Goal: Task Accomplishment & Management: Complete application form

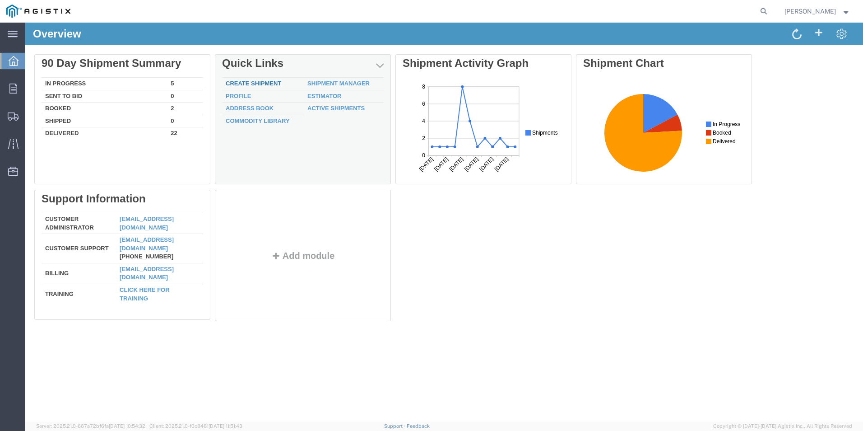
click at [262, 84] on link "Create Shipment" at bounding box center [254, 83] width 56 height 7
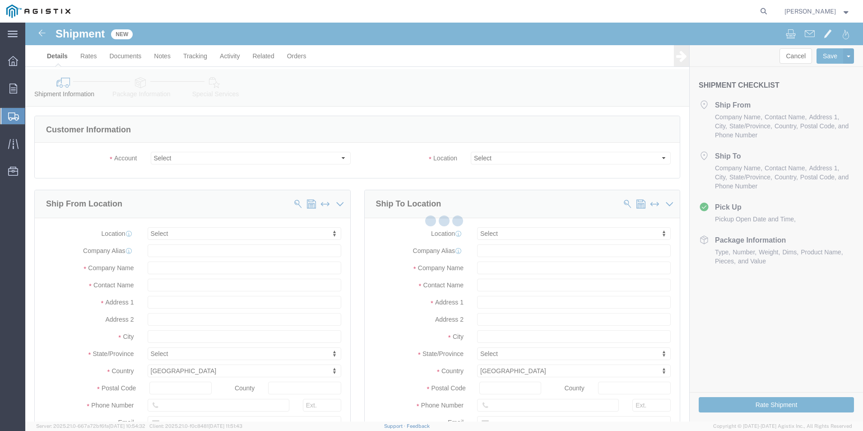
select select
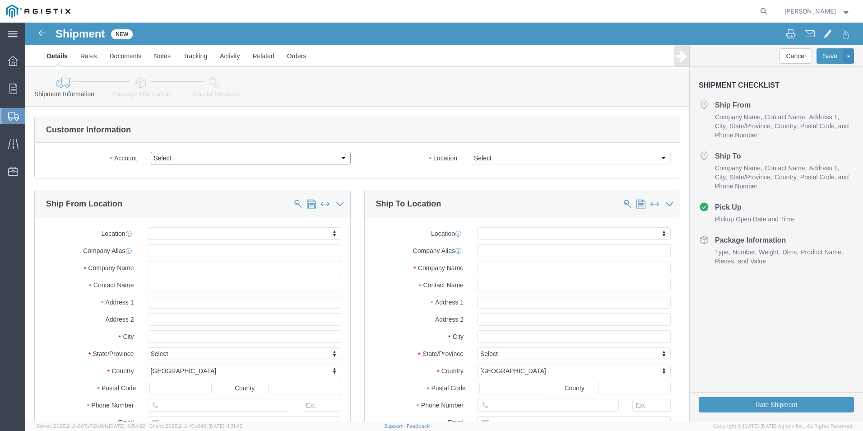
click select "Select PG&E [PERSON_NAME] Ladder Co Inc"
select select "9596"
click select "Select PG&E [PERSON_NAME] Ladder Co Inc"
select select "PURCHORD"
select select
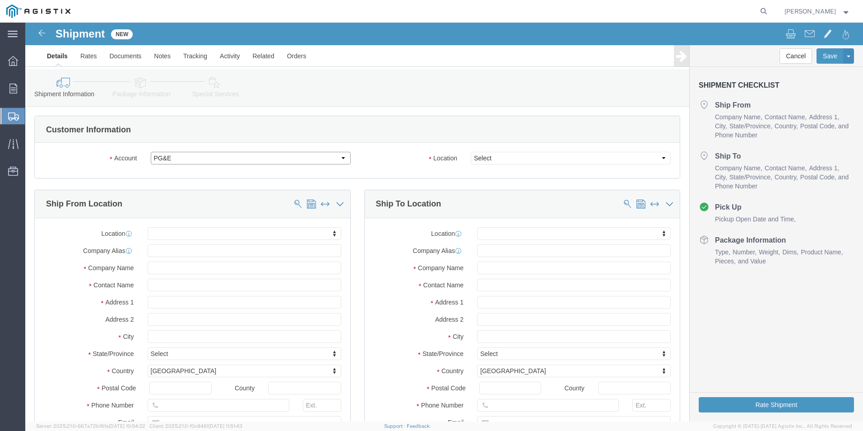
select select
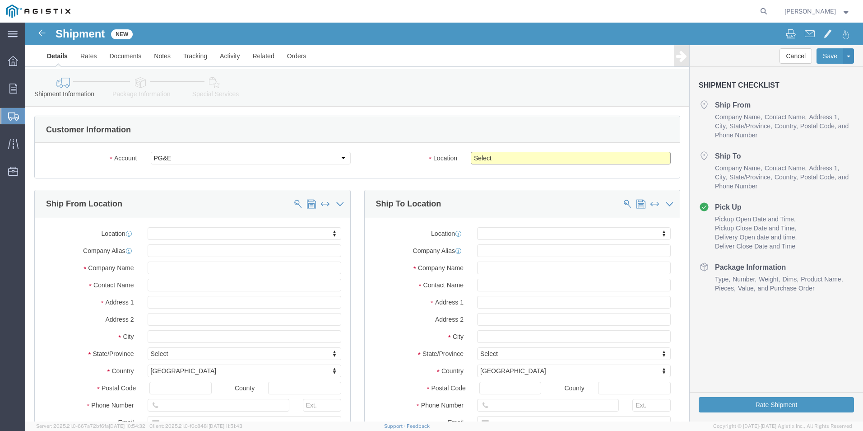
click select "Select All Others [GEOGRAPHIC_DATA] [GEOGRAPHIC_DATA] [GEOGRAPHIC_DATA] [GEOGRA…"
select select "23082"
click select "Select All Others [GEOGRAPHIC_DATA] [GEOGRAPHIC_DATA] [GEOGRAPHIC_DATA] [GEOGRA…"
click input "text"
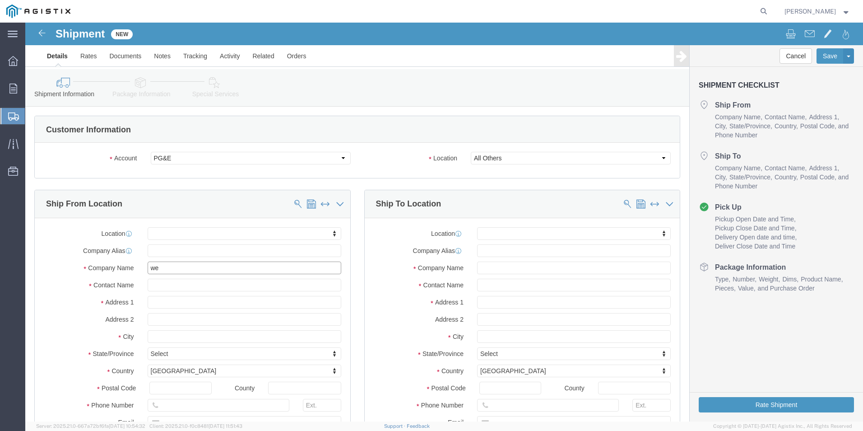
type input "wer"
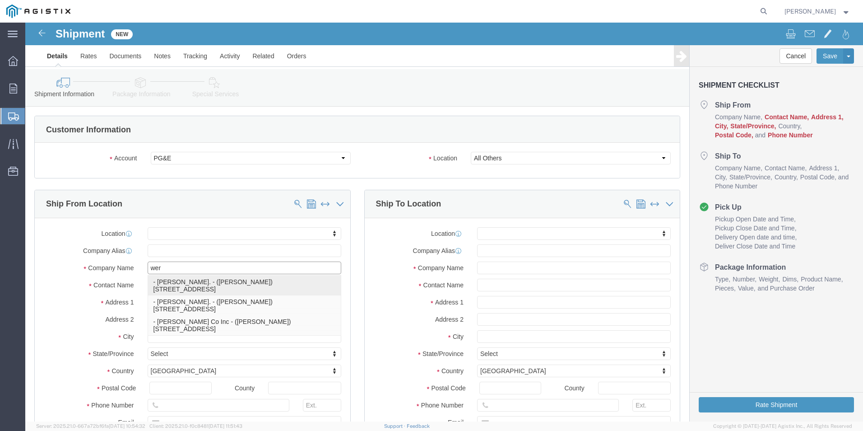
click p "- [PERSON_NAME]. - ([PERSON_NAME]) [STREET_ADDRESS]"
select select
type input "[PERSON_NAME]."
type input "[PERSON_NAME]"
type input "[STREET_ADDRESS]"
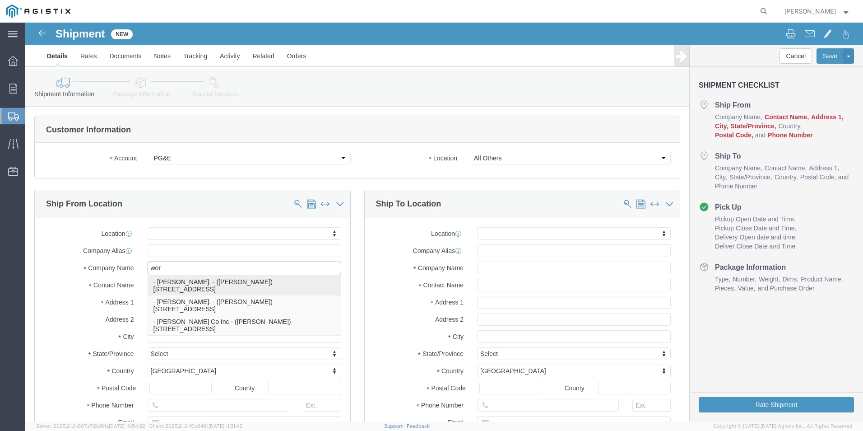
type input "[GEOGRAPHIC_DATA]"
type input "79927"
type input "usa"
select select "[GEOGRAPHIC_DATA]"
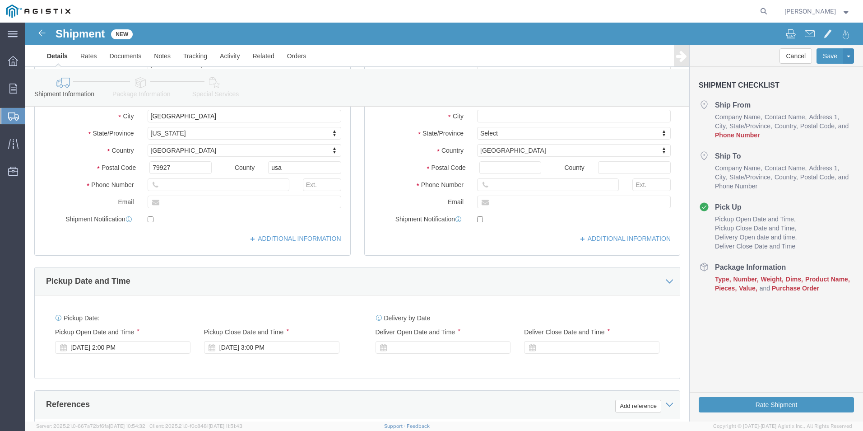
scroll to position [226, 0]
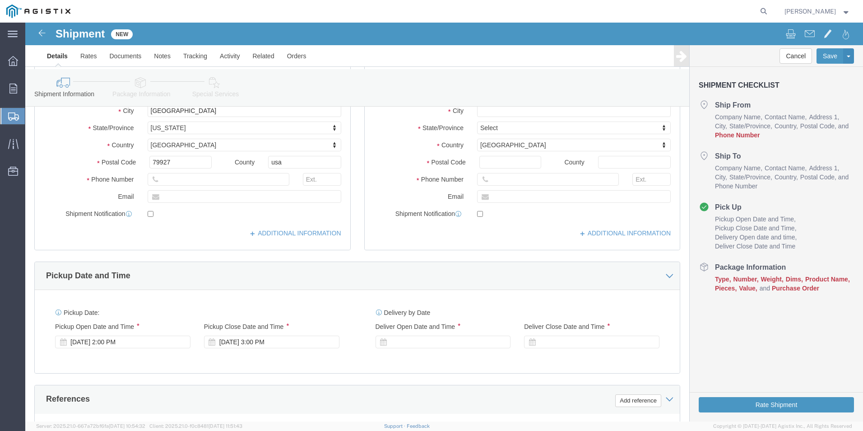
type input "[PERSON_NAME]."
click input "text"
type input "[PHONE_NUMBER]"
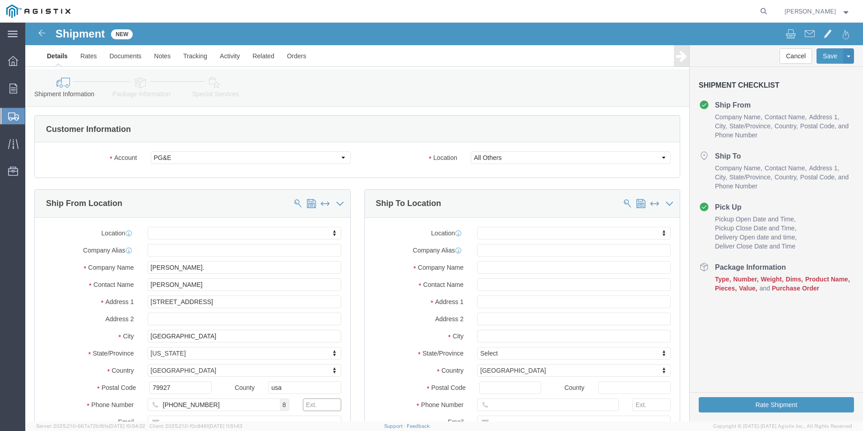
scroll to position [0, 0]
click input "text"
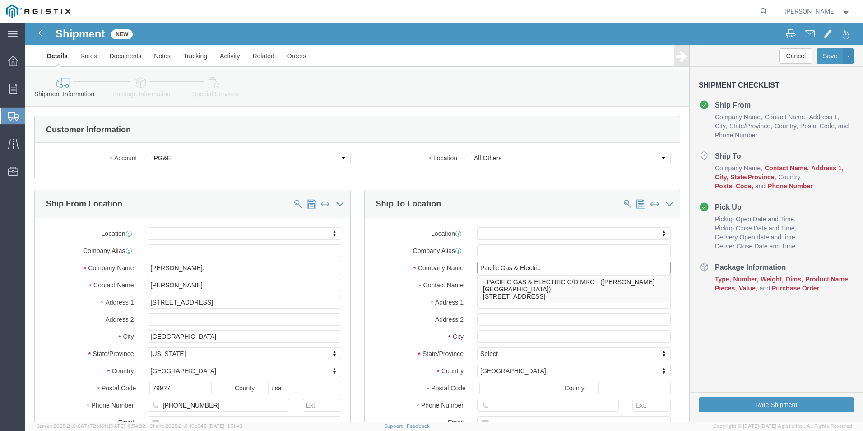
type input "Pacific Gas & Electric"
type input "[PERSON_NAME]"
type input "[STREET_ADDRESS]"
select select
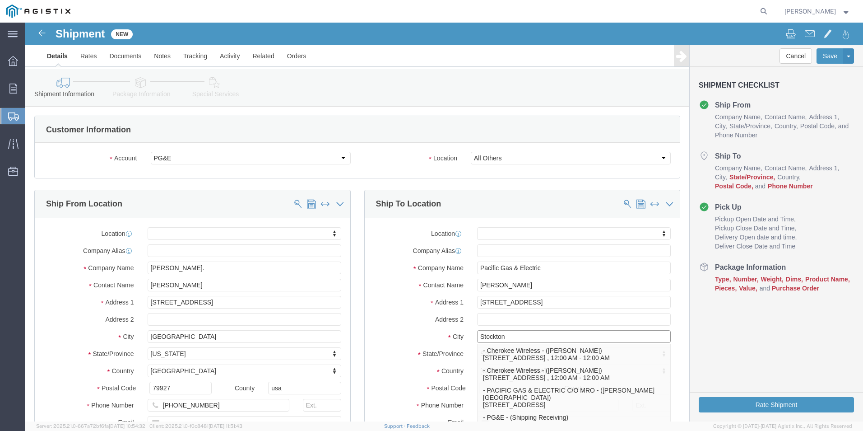
type input "Stockton"
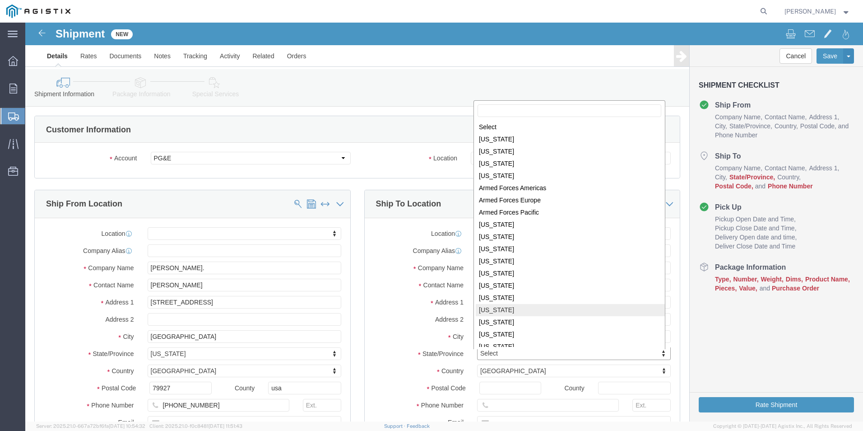
scroll to position [1, 0]
select select
select select "CA"
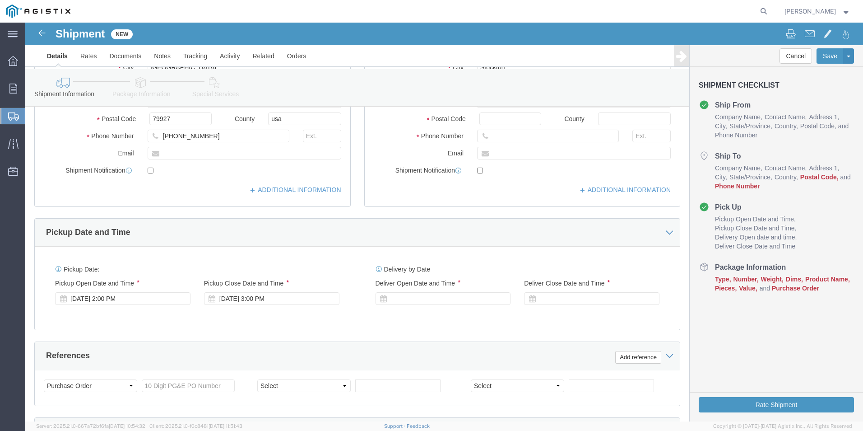
scroll to position [271, 0]
click input "Postal Code"
type input "95204"
select select
click input "text"
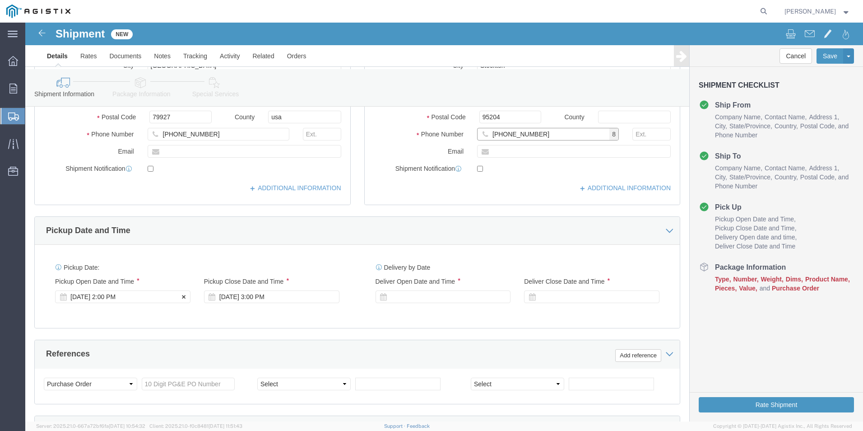
type input "[PHONE_NUMBER]"
click div "[DATE] 2:00 PM"
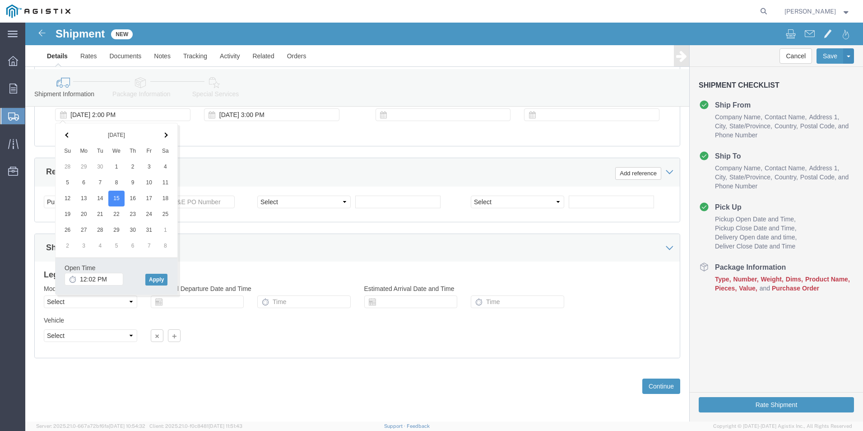
click icon
click input "12:02 PM"
click input "7:02 PM"
drag, startPoint x: 69, startPoint y: 257, endPoint x: 79, endPoint y: 253, distance: 10.3
click input "7:00 PM"
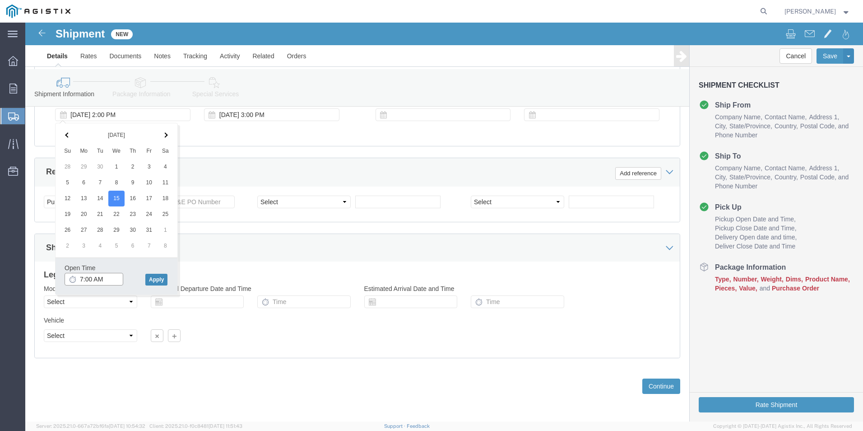
type input "7:00 AM"
click button "Apply"
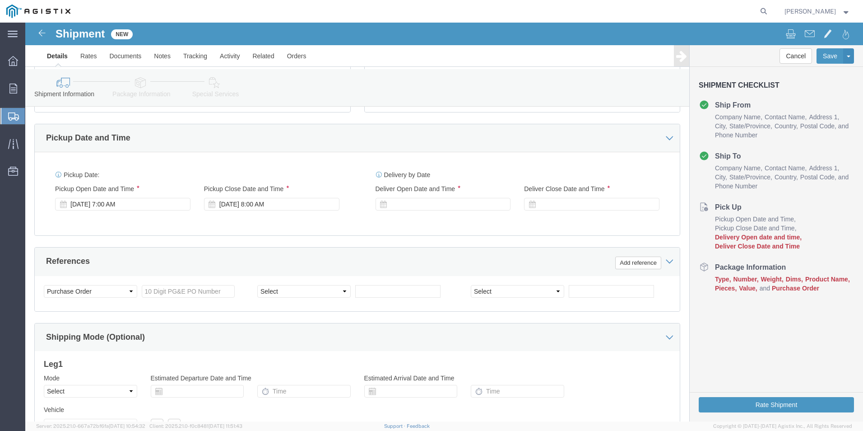
scroll to position [362, 0]
click div
type input "5:00 PM"
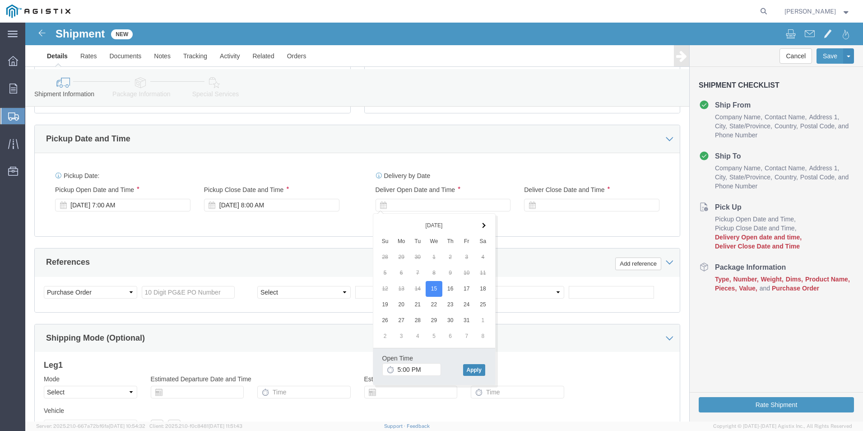
click button "Apply"
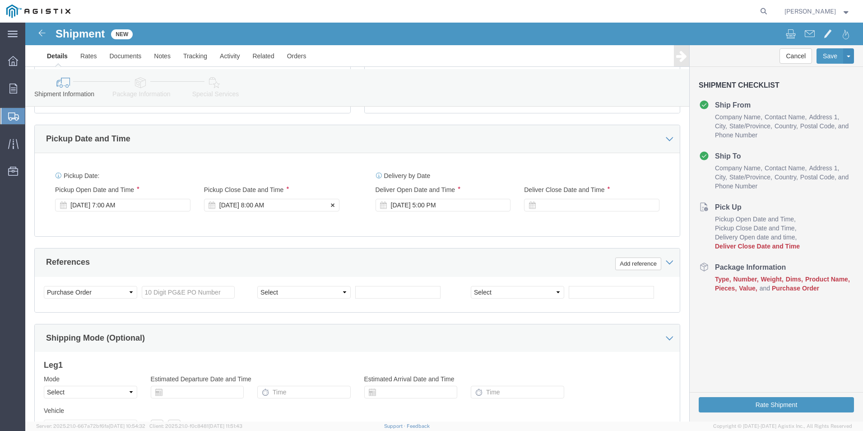
click div "[DATE] 8:00 AM"
drag, startPoint x: 215, startPoint y: 347, endPoint x: 232, endPoint y: 347, distance: 17.1
click input "5:00 AM"
type input "5:00 PM"
click button "Apply"
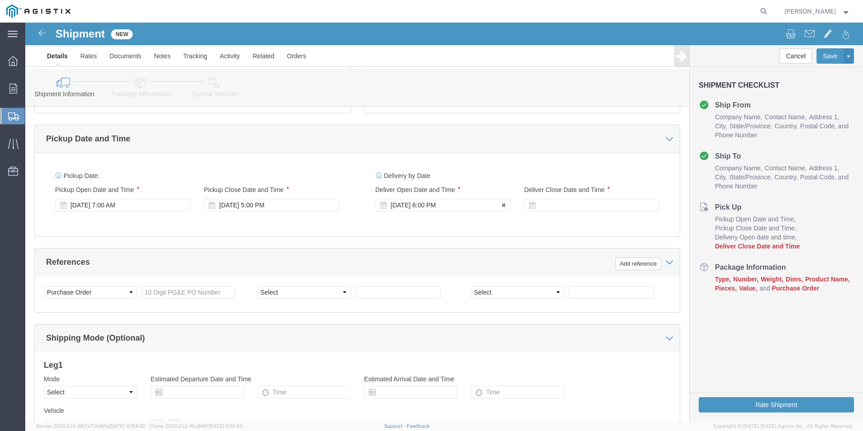
click div "[DATE] 6:00 PM"
drag, startPoint x: 387, startPoint y: 347, endPoint x: 398, endPoint y: 348, distance: 11.4
click input "7:00 PM"
type input "7:00 AM"
click button "Apply"
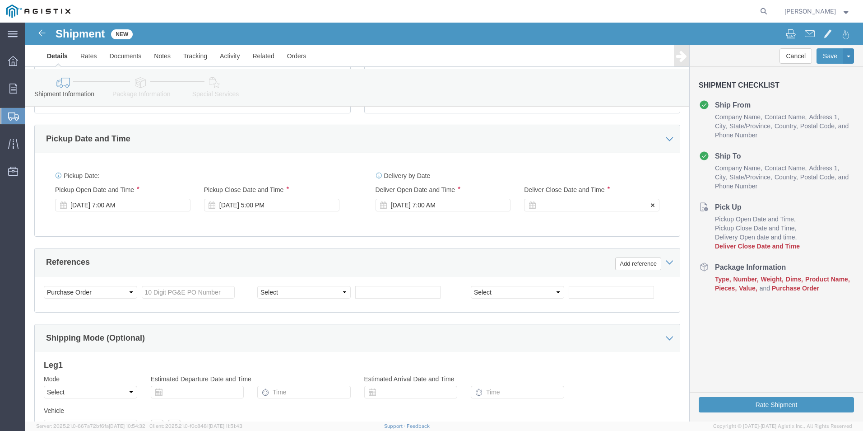
click div
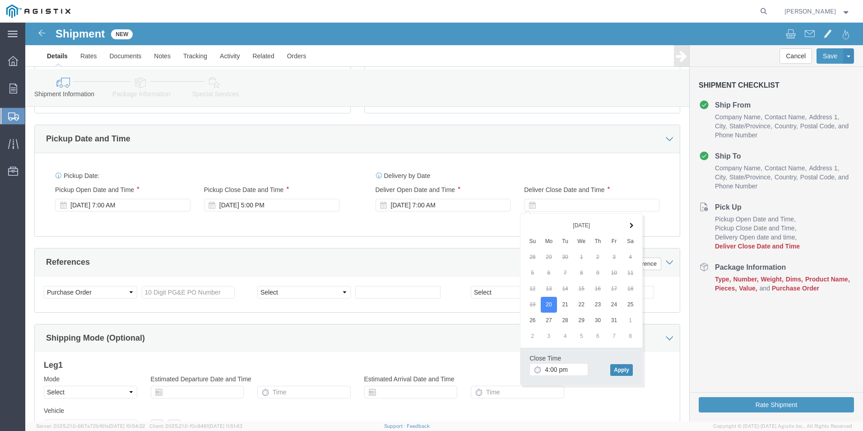
type input "4:00 PM"
click button "Apply"
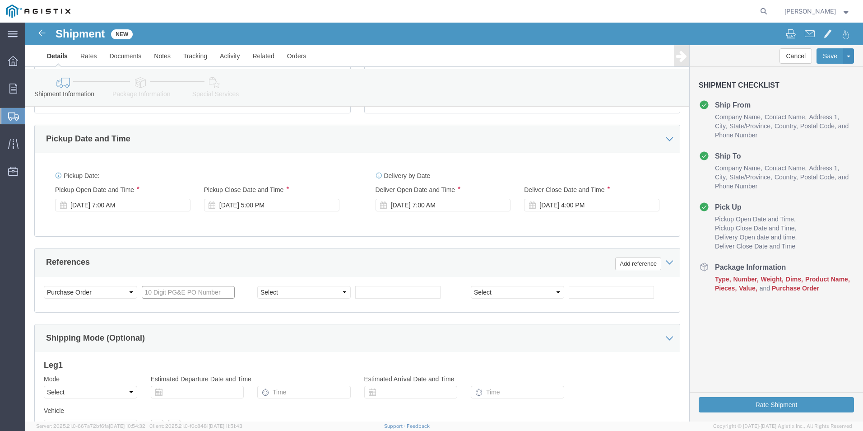
click input "text"
paste input "2701255095"
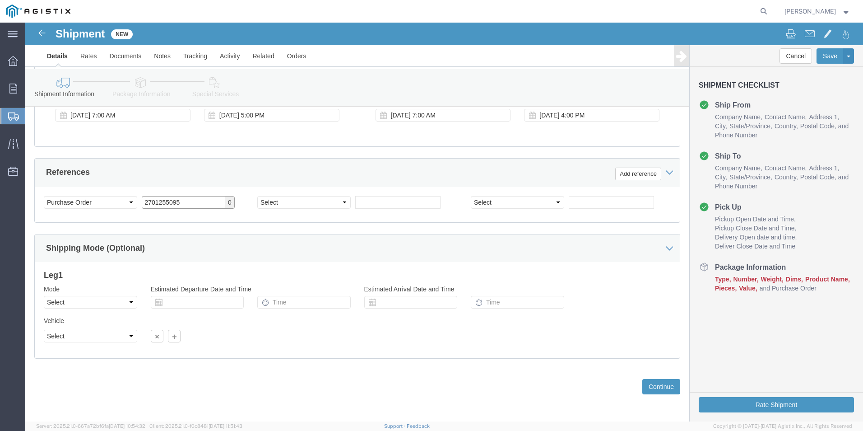
scroll to position [453, 0]
type input "2701255095"
click button "Continue"
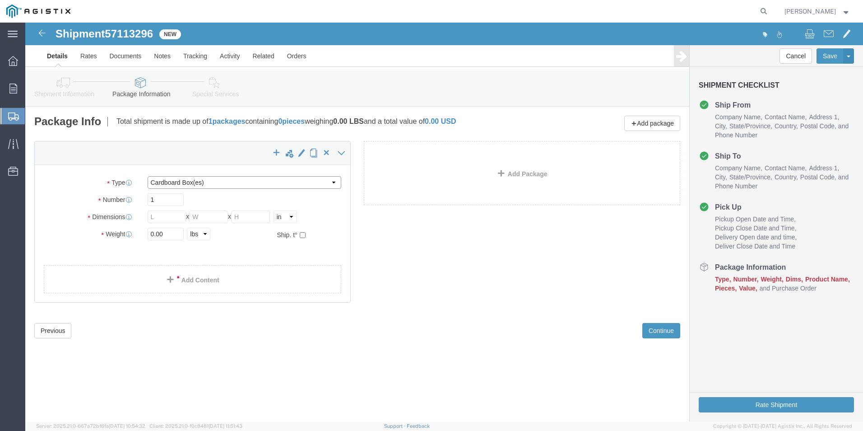
click select "Select Bulk Bundle(s) Cardboard Box(es) Carton(s) Crate(s) Drum(s) (Fiberboard)…"
select select "YRPK"
click select "Select Bulk Bundle(s) Cardboard Box(es) Carton(s) Crate(s) Drum(s) (Fiberboard)…"
click input "text"
type input "120"
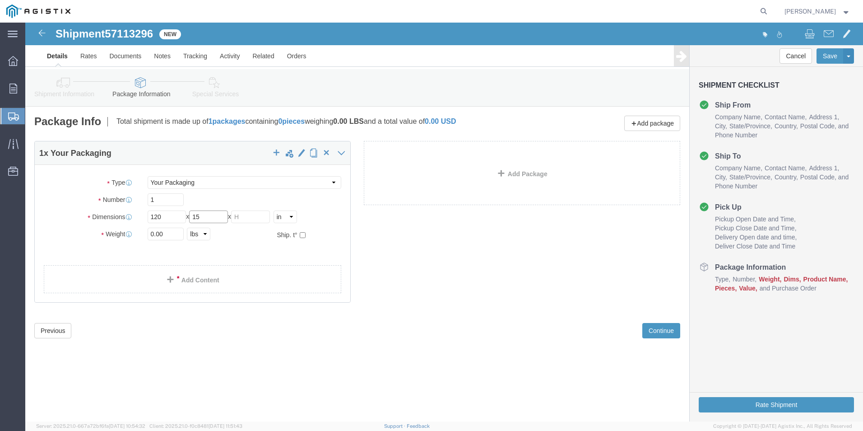
type input "15"
type input "12"
drag, startPoint x: 140, startPoint y: 211, endPoint x: 123, endPoint y: 211, distance: 17.1
click input "0.00"
type input "24"
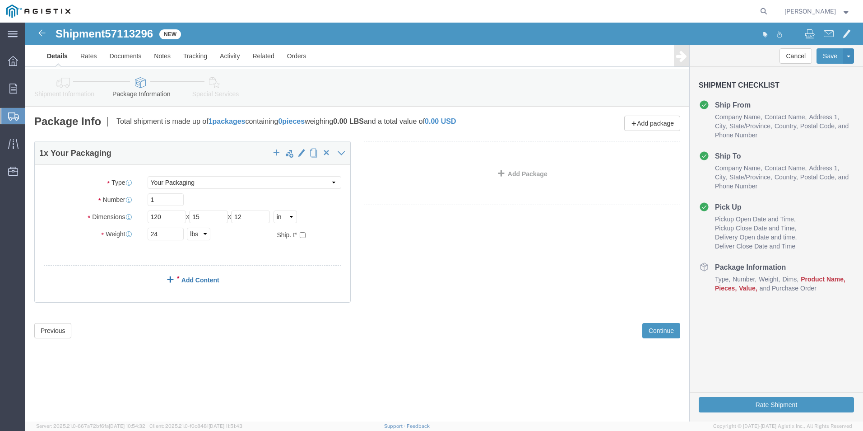
click link "Add Content"
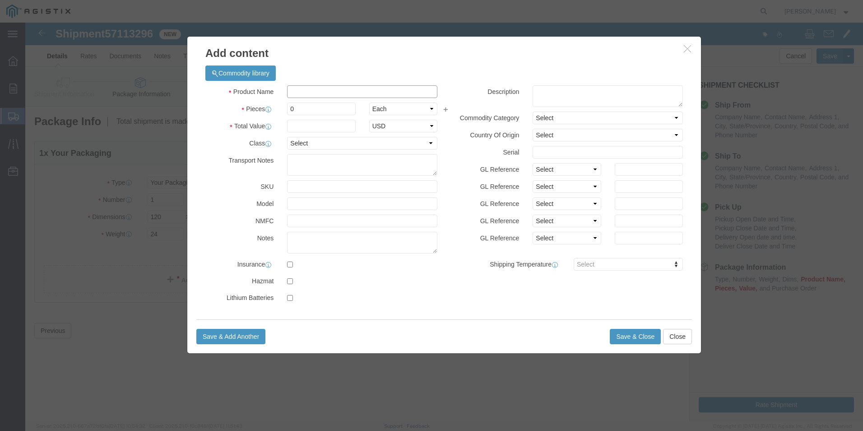
click input "text"
type input "ladder"
type input "1"
type input "176.20"
click select "Select 50 55 60 65 70 85 92.5 100 125 175 250 300 400"
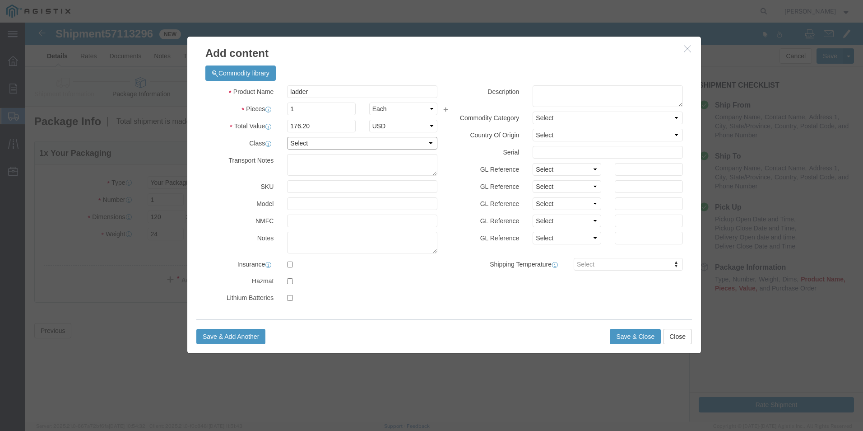
click select "Select 50 55 60 65 70 85 92.5 100 125 175 250 300 400"
select select "125"
click select "Select 50 55 60 65 70 85 92.5 100 125 175 250 300 400"
click button "Save & Close"
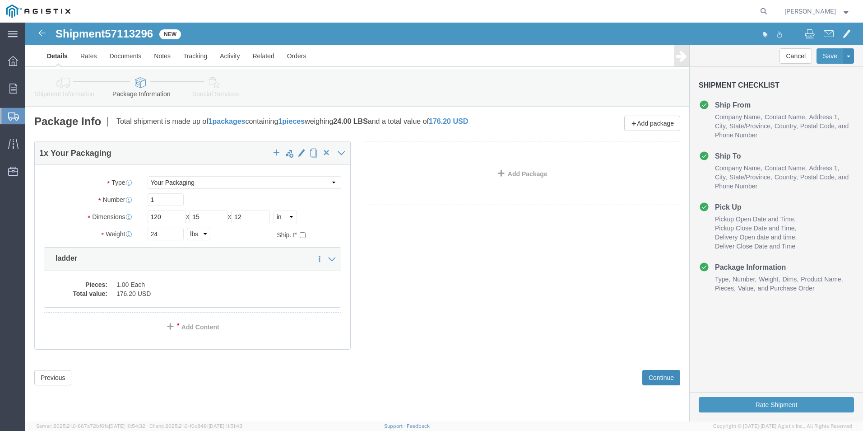
click button "Continue"
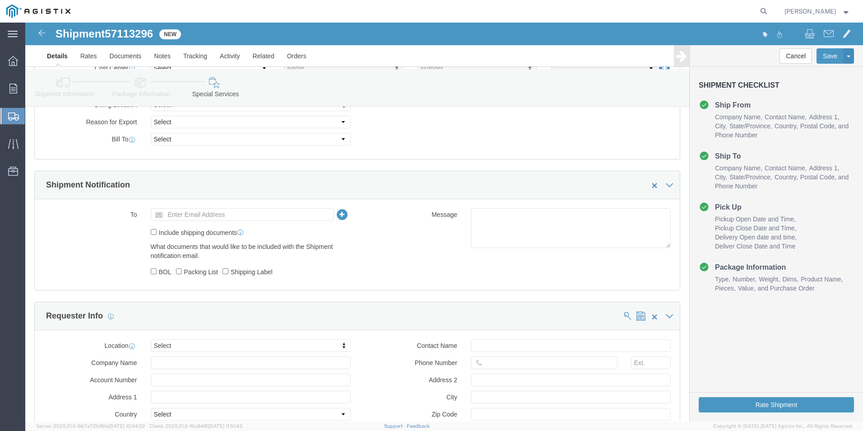
scroll to position [271, 0]
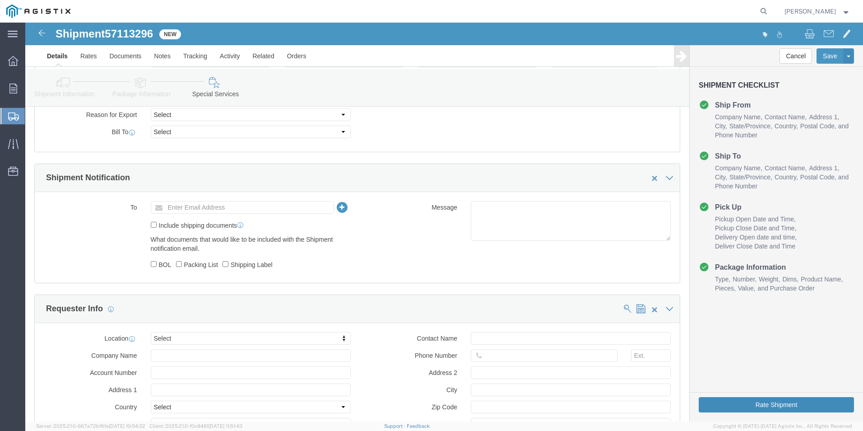
click button "Rate Shipment"
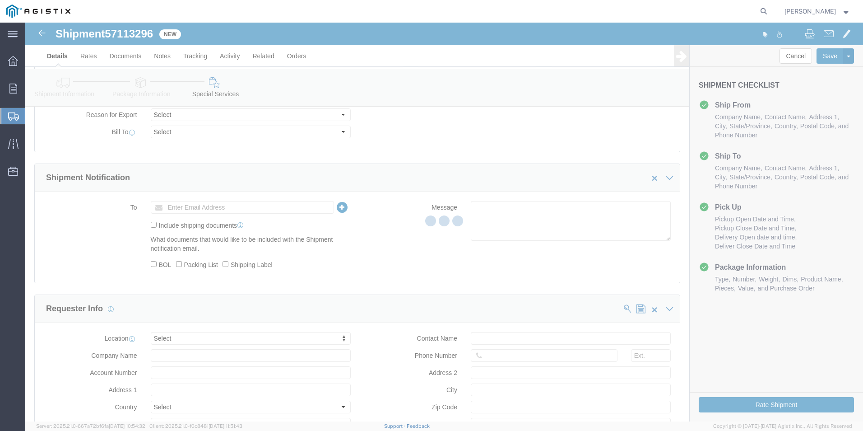
scroll to position [0, 0]
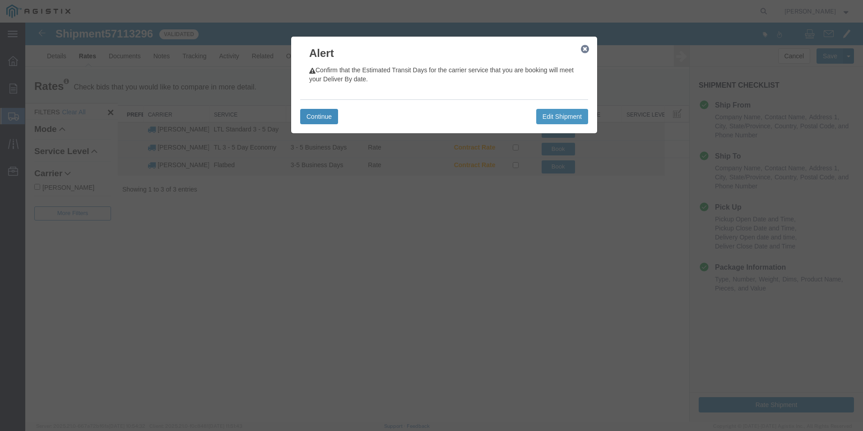
click at [324, 117] on button "Continue" at bounding box center [319, 116] width 38 height 15
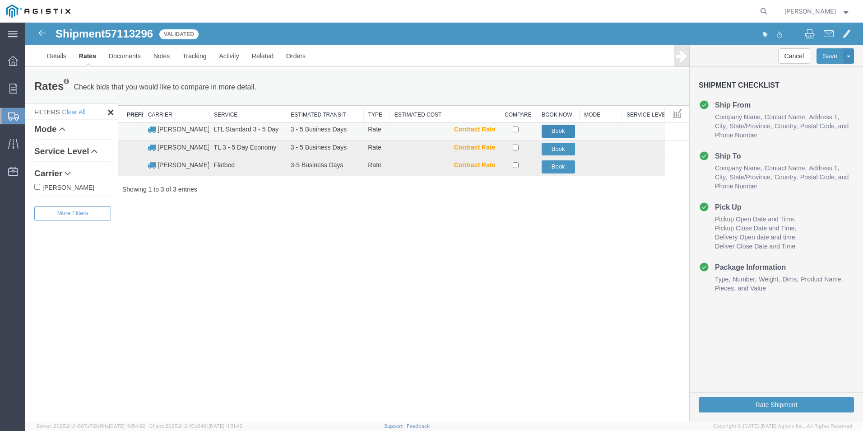
click at [560, 130] on button "Book" at bounding box center [558, 131] width 33 height 13
